Goal: Communication & Community: Answer question/provide support

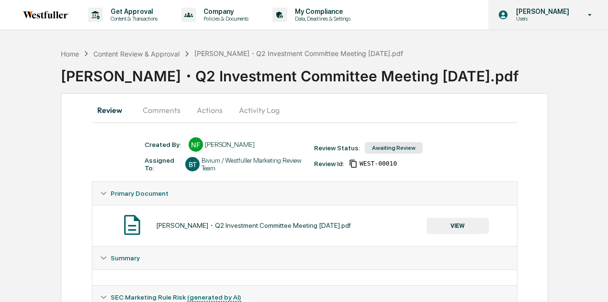
click at [548, 15] on p "[PERSON_NAME]" at bounding box center [542, 12] width 66 height 8
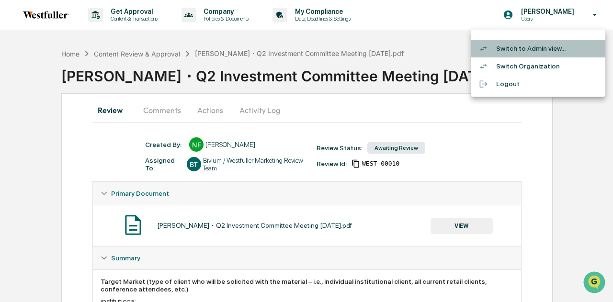
click at [535, 45] on li "Switch to Admin view..." at bounding box center [538, 49] width 134 height 18
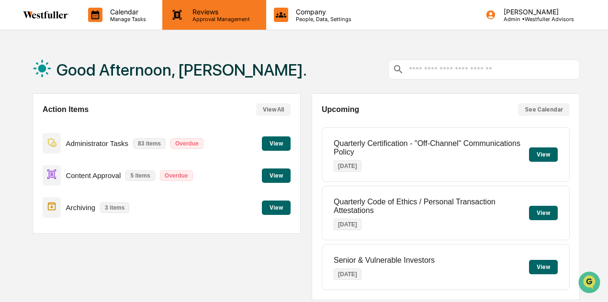
click at [202, 20] on p "Approval Management" at bounding box center [220, 19] width 70 height 7
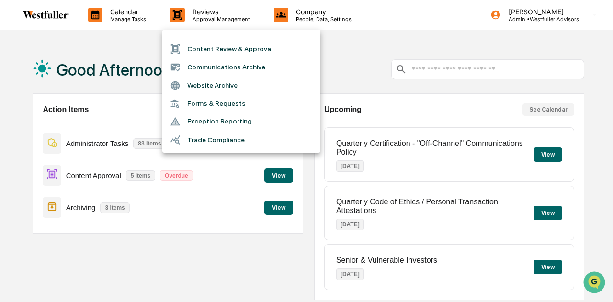
click at [208, 45] on li "Content Review & Approval" at bounding box center [241, 49] width 158 height 18
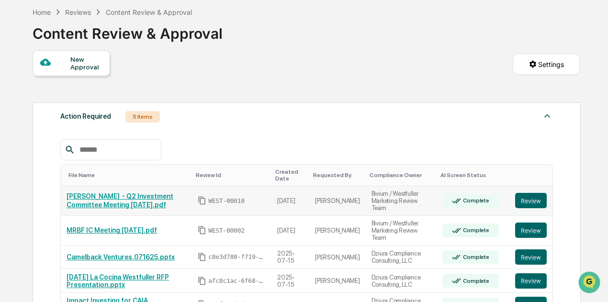
scroll to position [48, 0]
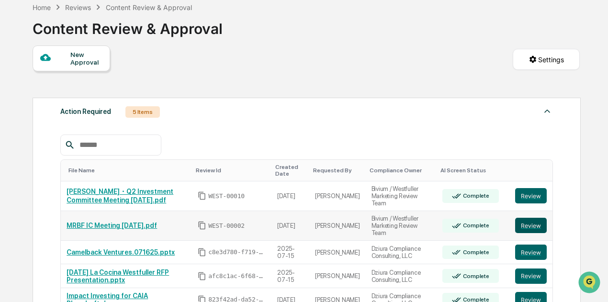
click at [530, 218] on button "Review" at bounding box center [531, 225] width 32 height 15
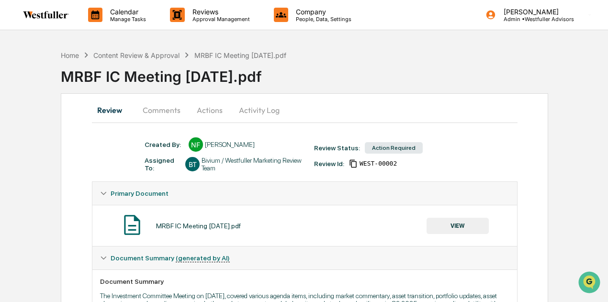
click at [165, 107] on button "Comments" at bounding box center [161, 110] width 53 height 23
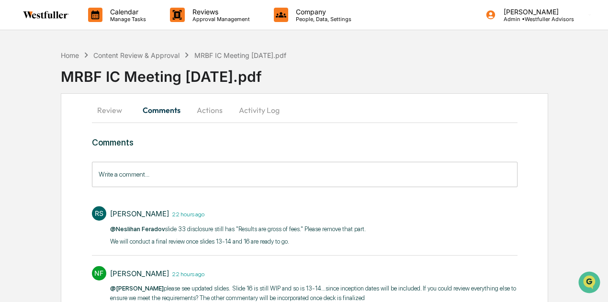
click at [111, 116] on button "Review" at bounding box center [113, 110] width 43 height 23
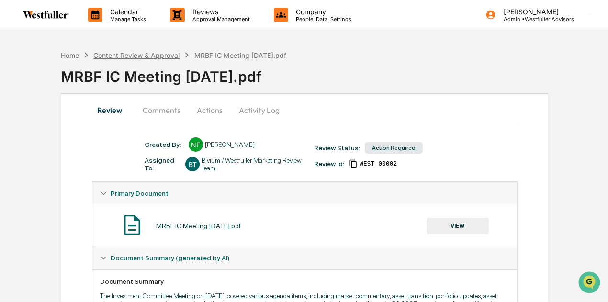
click at [146, 55] on div "Content Review & Approval" at bounding box center [136, 55] width 86 height 8
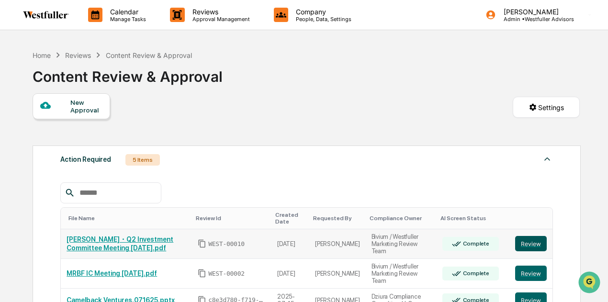
click at [539, 244] on button "Review" at bounding box center [531, 243] width 32 height 15
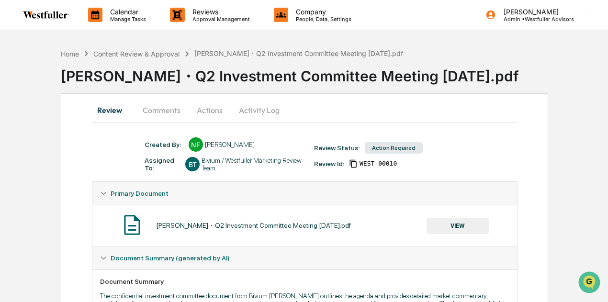
click at [158, 111] on button "Comments" at bounding box center [161, 110] width 53 height 23
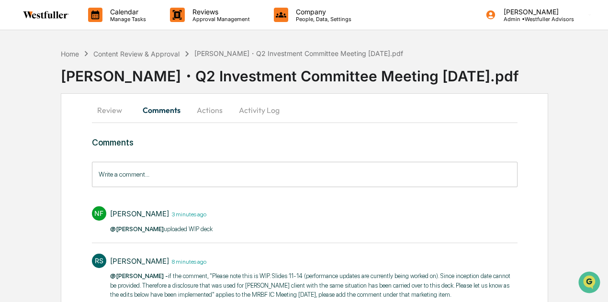
click at [120, 108] on button "Review" at bounding box center [113, 110] width 43 height 23
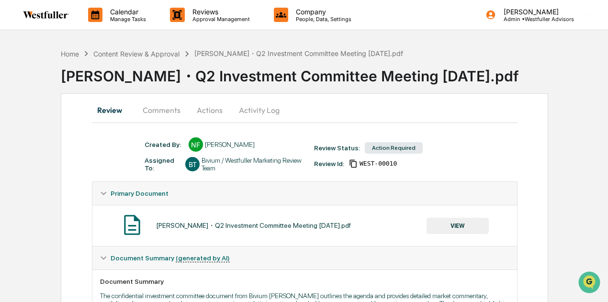
click at [463, 224] on button "VIEW" at bounding box center [458, 226] width 62 height 16
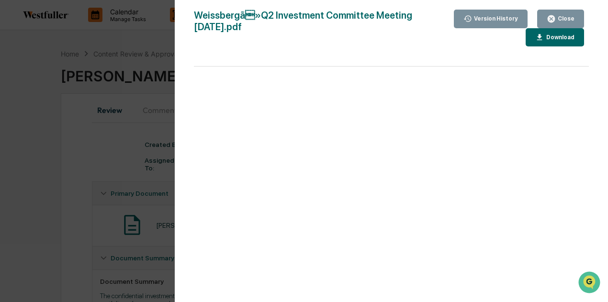
click at [515, 19] on div "Version History" at bounding box center [495, 18] width 46 height 7
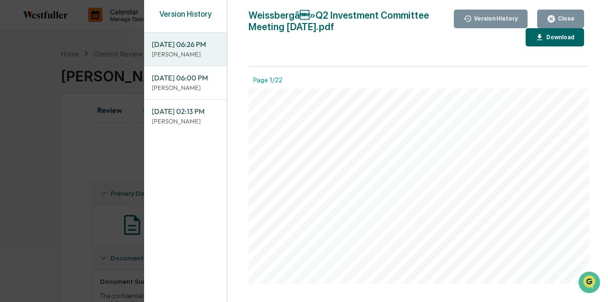
click at [193, 83] on span "[DATE] 06:00 PM" at bounding box center [186, 78] width 68 height 11
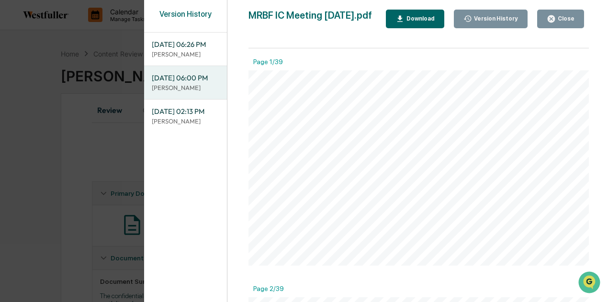
click at [193, 50] on span "[DATE] 06:26 PM" at bounding box center [186, 44] width 68 height 11
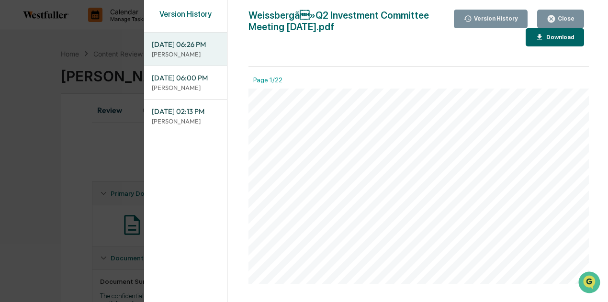
click at [568, 40] on div "Download" at bounding box center [560, 37] width 30 height 7
click at [567, 20] on div "Close" at bounding box center [565, 18] width 19 height 7
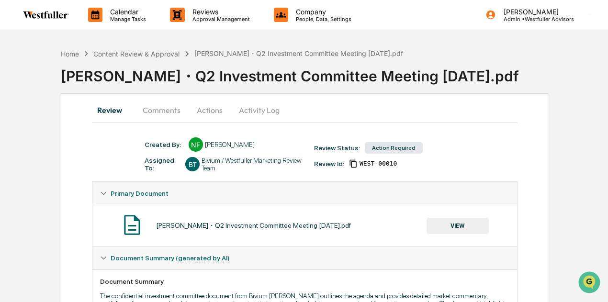
click at [167, 115] on button "Comments" at bounding box center [161, 110] width 53 height 23
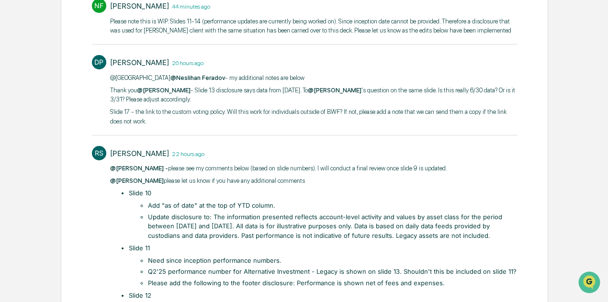
scroll to position [431, 0]
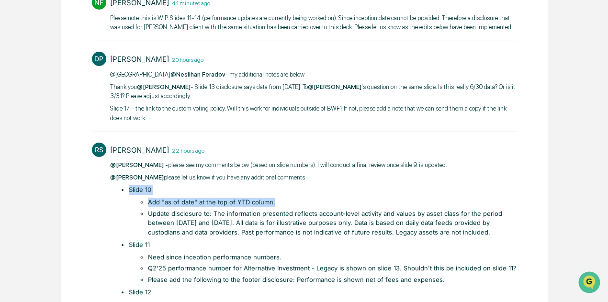
drag, startPoint x: 278, startPoint y: 200, endPoint x: 115, endPoint y: 189, distance: 163.2
click at [115, 189] on div "@[PERSON_NAME] - please see my comments below (based on slide numbers). I will …" at bounding box center [314, 303] width 408 height 286
copy li "​Slide 10 Add "as of date" at the top of YTD column."
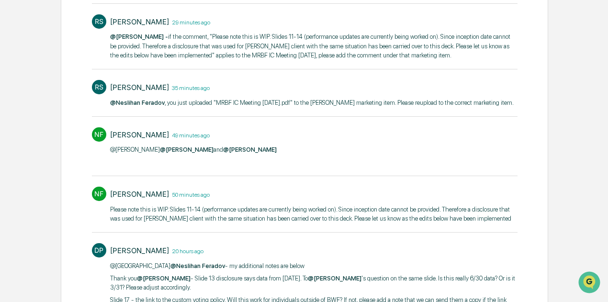
scroll to position [0, 0]
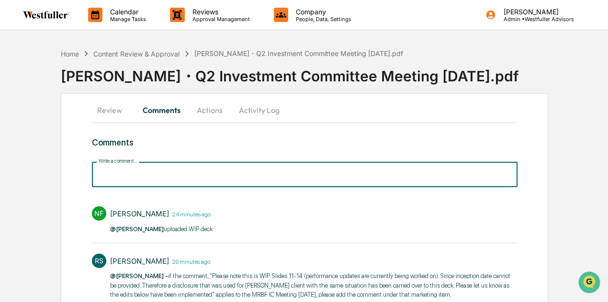
click at [185, 171] on input "Write a comment..." at bounding box center [305, 174] width 426 height 25
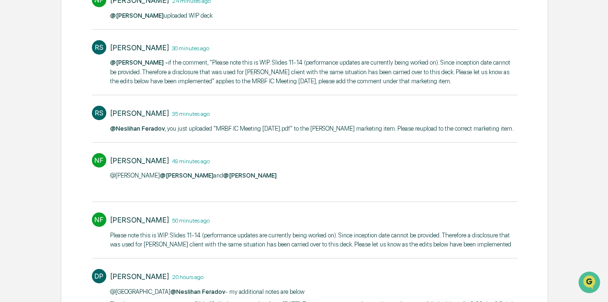
scroll to position [96, 0]
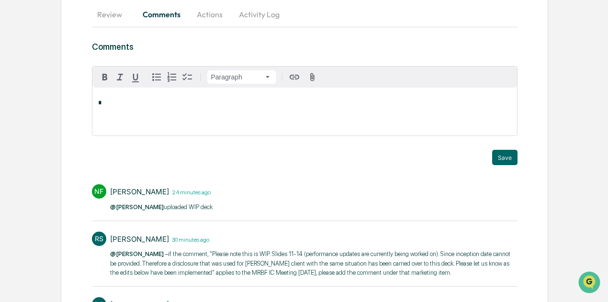
click at [220, 100] on p "*" at bounding box center [304, 103] width 413 height 7
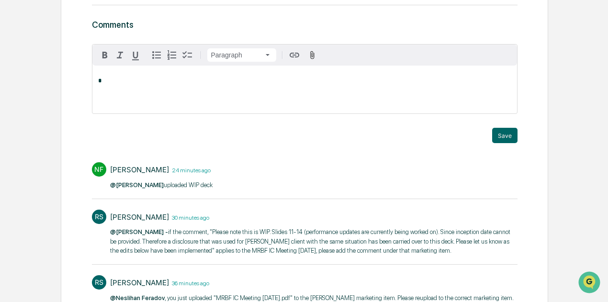
scroll to position [287, 0]
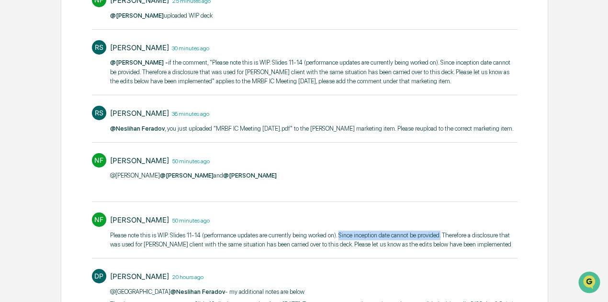
drag, startPoint x: 339, startPoint y: 232, endPoint x: 439, endPoint y: 234, distance: 100.6
click at [439, 234] on p "Please note this is WIP. Slides 11-14 (performance updates are currently being …" at bounding box center [314, 240] width 408 height 19
copy p "Since inception date cannot be provided."
click at [340, 185] on div "NF Neslihan Feradov 51 minutes ago @[PERSON_NAME] @[PERSON_NAME] and @[PERSON_N…" at bounding box center [305, 172] width 426 height 48
